Goal: Find specific fact: Find contact information

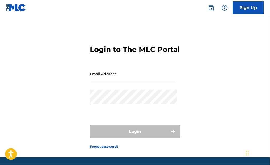
click at [124, 81] on input "Email Address" at bounding box center [133, 73] width 87 height 15
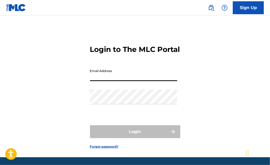
type input "[EMAIL_ADDRESS][DOMAIN_NAME]"
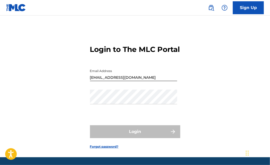
click at [112, 113] on div "Password" at bounding box center [133, 100] width 87 height 23
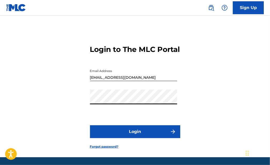
click at [90, 125] on button "Login" at bounding box center [135, 131] width 90 height 13
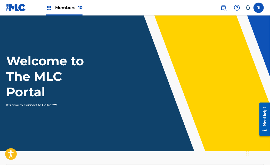
click at [57, 12] on div "Members 10" at bounding box center [64, 7] width 37 height 15
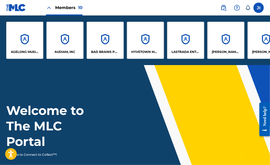
click at [63, 36] on div "AUDIAM, INC" at bounding box center [64, 40] width 37 height 37
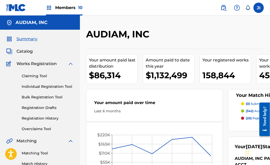
click at [44, 96] on link "Bulk Registration Tool" at bounding box center [48, 96] width 52 height 5
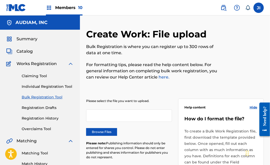
click at [24, 54] on div "Summary Catalog Works Registration Claiming Tool Individual Registration Tool B…" at bounding box center [40, 162] width 80 height 265
click at [37, 77] on link "Claiming Tool" at bounding box center [48, 75] width 52 height 5
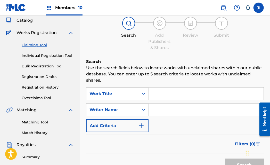
scroll to position [39, 0]
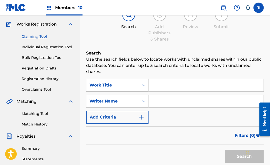
click at [142, 84] on icon "Search Form" at bounding box center [143, 84] width 5 height 5
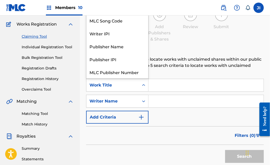
scroll to position [13, 0]
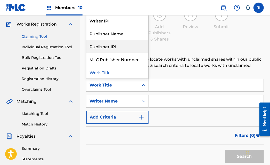
click at [117, 40] on div "Publisher IPI" at bounding box center [117, 46] width 62 height 13
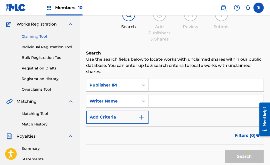
click at [140, 85] on div "Search Form" at bounding box center [143, 84] width 9 height 9
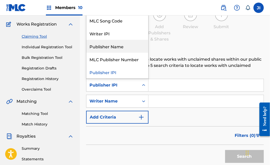
click at [115, 46] on div "Publisher Name" at bounding box center [117, 46] width 62 height 13
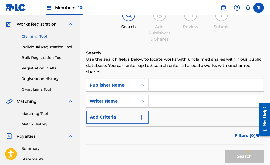
click at [175, 85] on input "Search Form" at bounding box center [205, 85] width 115 height 12
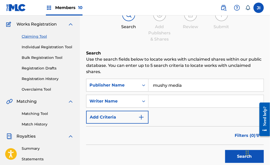
click at [225, 150] on button "Search" at bounding box center [244, 156] width 39 height 13
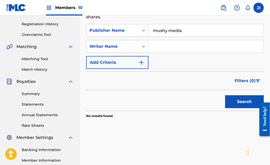
scroll to position [96, 0]
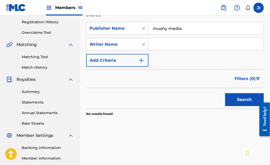
click at [168, 28] on input "mushy media" at bounding box center [205, 28] width 115 height 12
click at [234, 95] on button "Search" at bounding box center [244, 99] width 39 height 13
click at [190, 29] on input "mushymedia" at bounding box center [205, 28] width 115 height 12
type input "mushy"
click at [240, 97] on button "Search" at bounding box center [244, 99] width 39 height 13
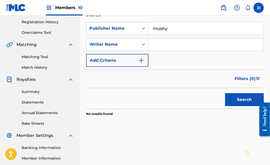
drag, startPoint x: 177, startPoint y: 28, endPoint x: 109, endPoint y: 15, distance: 69.3
click at [109, 15] on div "Members 10 JI JI Jared Israel jisrael@audiam.com Notification Preferences Profi…" at bounding box center [135, 63] width 270 height 319
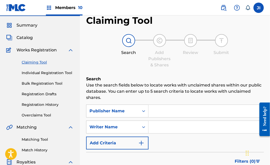
scroll to position [13, 0]
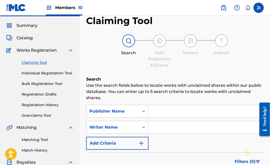
click at [170, 127] on input "Search Form" at bounding box center [205, 127] width 115 height 12
click at [103, 70] on div "Claiming Tool Search Add Publishers & Shares Review Submit Search Use the searc…" at bounding box center [174, 119] width 177 height 209
click at [169, 112] on input "Search Form" at bounding box center [205, 111] width 115 height 12
type input "mushy media"
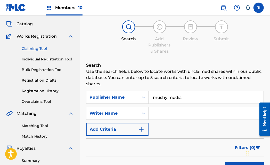
scroll to position [26, 0]
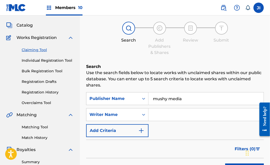
click at [25, 27] on span "Catalog" at bounding box center [24, 25] width 16 height 6
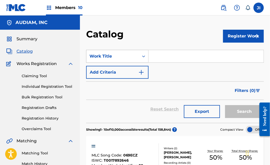
click at [147, 56] on div "Search Form" at bounding box center [143, 56] width 9 height 9
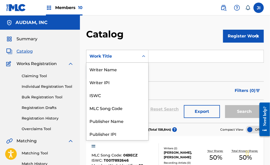
scroll to position [77, 0]
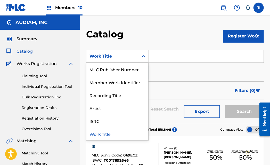
click at [155, 28] on div "Catalog" at bounding box center [154, 35] width 137 height 15
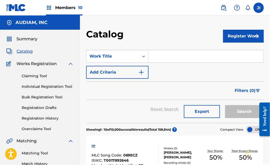
click at [162, 58] on input "Search Form" at bounding box center [205, 56] width 115 height 12
paste input "Beats Of Babylon"
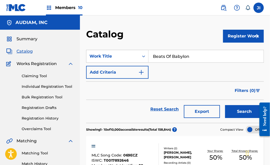
click at [225, 105] on button "Search" at bounding box center [244, 111] width 39 height 13
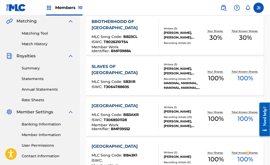
scroll to position [0, 0]
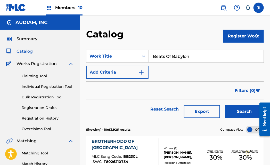
drag, startPoint x: 173, startPoint y: 53, endPoint x: 137, endPoint y: 48, distance: 36.4
click at [137, 48] on section "SearchWithCriteria13be62a7-2eb5-4788-853e-f0f2697d6828 Work Title Beats Of Baby…" at bounding box center [174, 83] width 177 height 79
paste input "Mysteries Of The Deep"
type input "Mysteries Of The Deep"
click at [225, 105] on button "Search" at bounding box center [244, 111] width 39 height 13
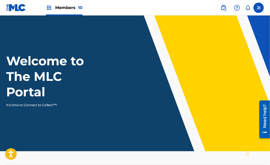
click at [61, 7] on span "Members 10" at bounding box center [68, 8] width 27 height 6
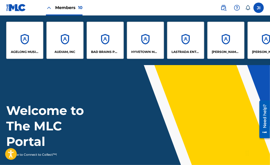
click at [57, 37] on div "AUDIAM, INC" at bounding box center [64, 40] width 37 height 37
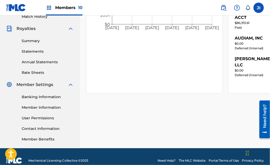
scroll to position [155, 0]
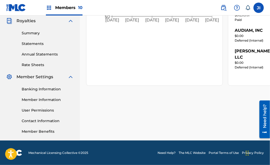
click at [40, 97] on link "Member Information" at bounding box center [48, 99] width 52 height 5
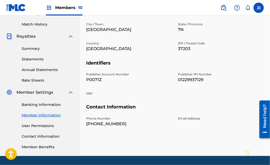
scroll to position [143, 0]
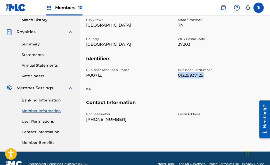
drag, startPoint x: 205, startPoint y: 76, endPoint x: 177, endPoint y: 76, distance: 27.8
click at [177, 76] on div "Publisher Account Number P0071Z Publisher IPI Number 01229937129 ISNI" at bounding box center [174, 83] width 177 height 32
copy p "01229937129"
drag, startPoint x: 96, startPoint y: 74, endPoint x: 86, endPoint y: 73, distance: 10.1
click at [86, 73] on div "Mailing and Contact Information entered on the Mailing and Contact tab is used …" at bounding box center [175, 18] width 190 height 266
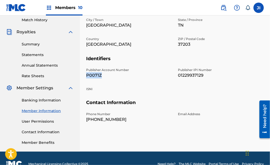
copy p "P0071Z"
click at [178, 39] on p "ZIP / Postal Code" at bounding box center [221, 39] width 86 height 5
click at [154, 46] on p "[GEOGRAPHIC_DATA]" at bounding box center [129, 44] width 86 height 6
